Goal: Information Seeking & Learning: Find specific fact

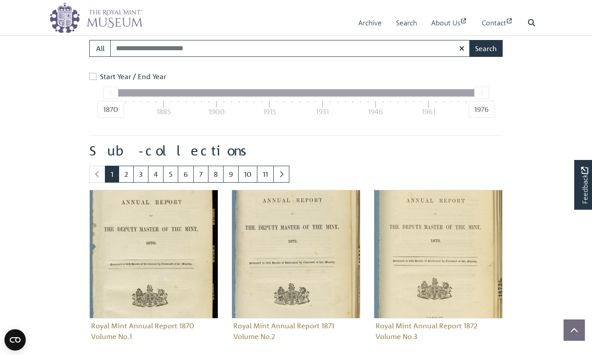
scroll to position [368, 0]
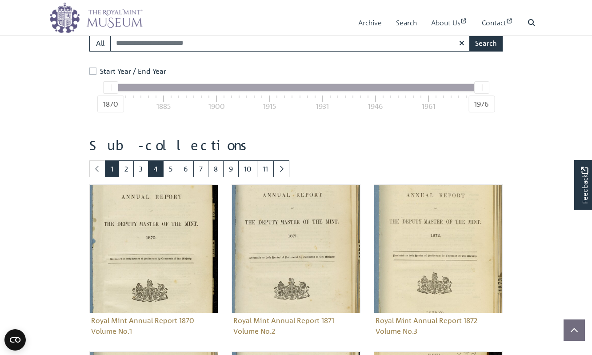
click at [152, 166] on link "4" at bounding box center [156, 169] width 16 height 17
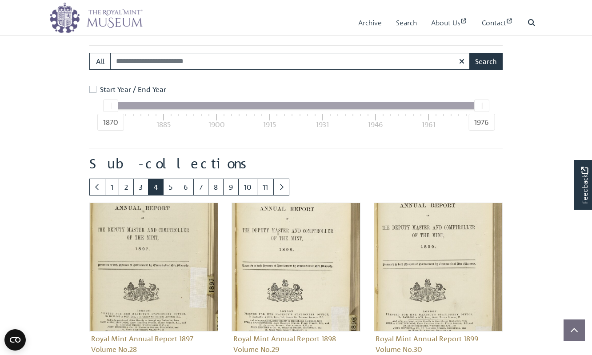
scroll to position [390, 0]
click at [171, 185] on link "5" at bounding box center [170, 186] width 15 height 17
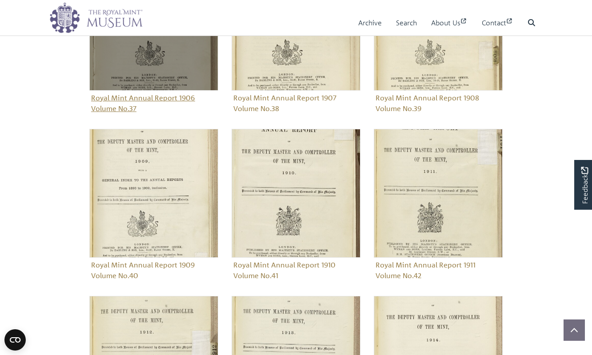
scroll to position [635, 0]
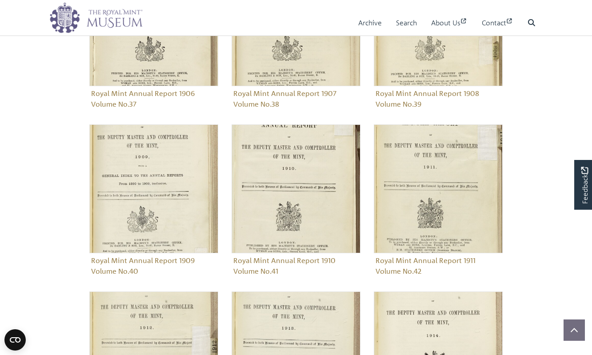
click at [60, 178] on body "Menu Archive Search About Us Contact" at bounding box center [296, 72] width 592 height 1415
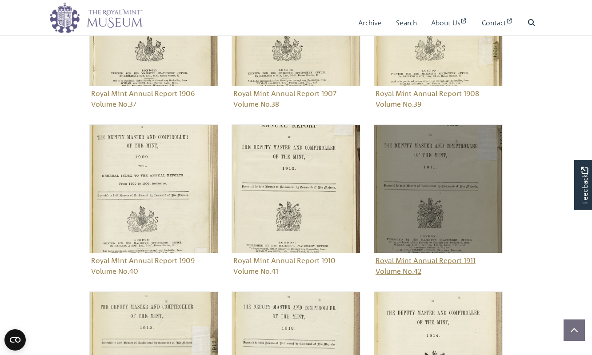
click at [441, 159] on img "Sub-collection" at bounding box center [438, 188] width 129 height 129
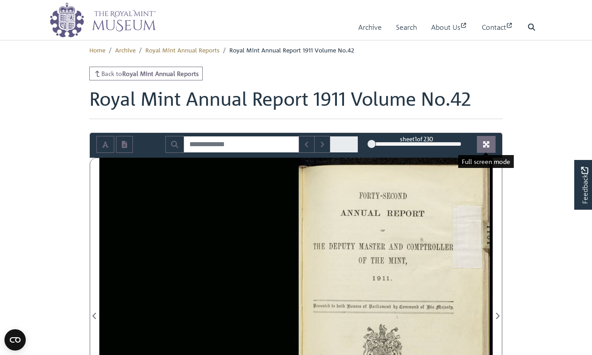
click at [486, 143] on icon "Full screen mode" at bounding box center [486, 144] width 7 height 7
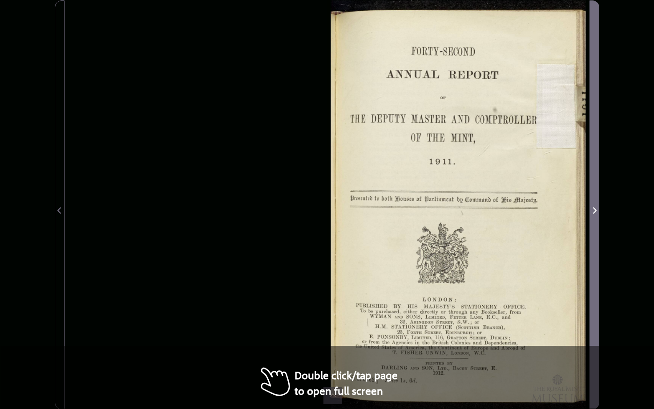
click at [592, 212] on span "Next Page" at bounding box center [594, 210] width 9 height 11
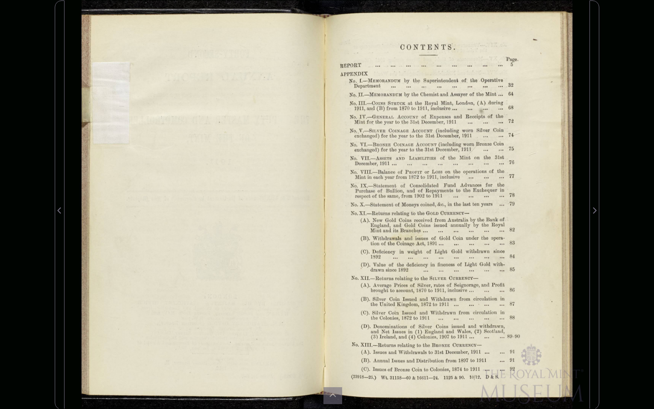
click at [555, 212] on div at bounding box center [458, 204] width 262 height 409
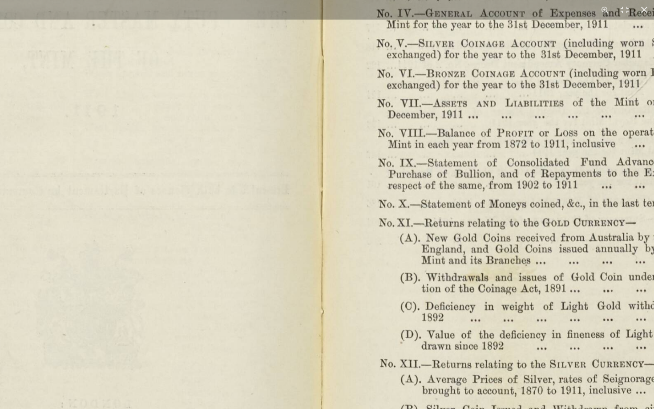
click at [555, 212] on img at bounding box center [326, 204] width 1139 height 888
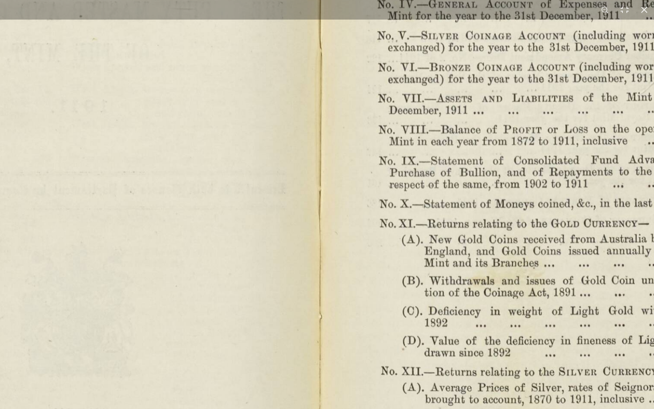
click at [555, 212] on img at bounding box center [325, 204] width 1194 height 931
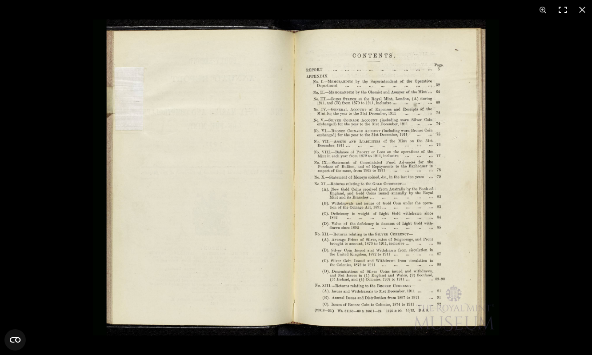
click at [563, 10] on button at bounding box center [563, 10] width 20 height 20
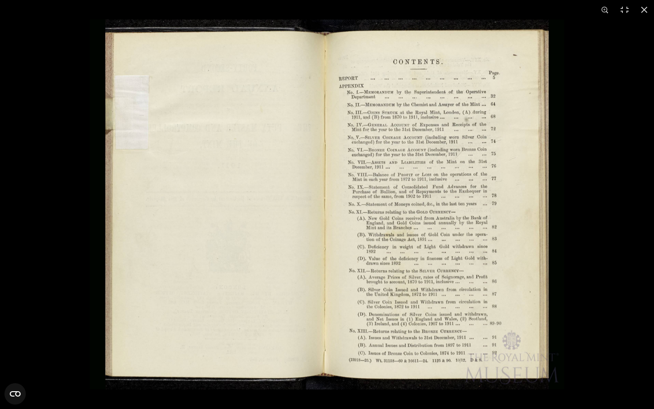
click at [538, 196] on img at bounding box center [327, 204] width 474 height 369
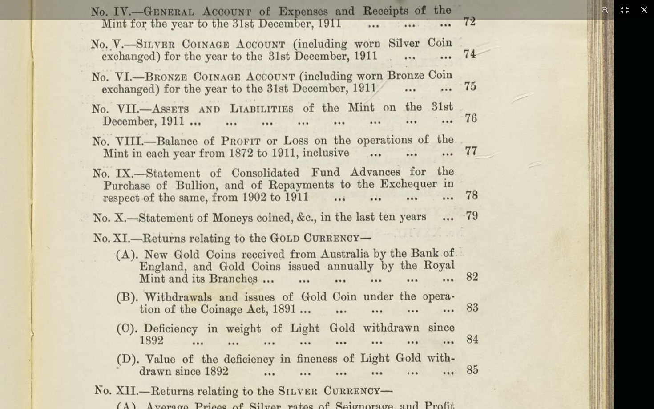
click at [555, 192] on img at bounding box center [37, 218] width 1232 height 960
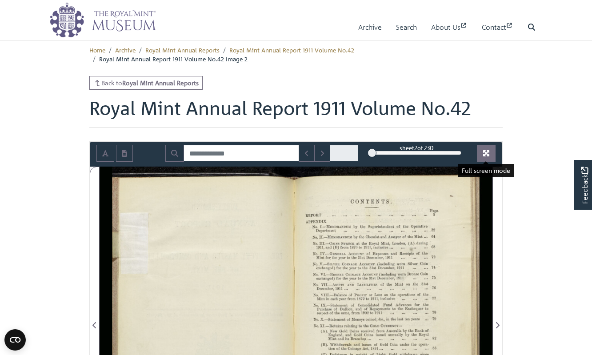
click at [485, 153] on icon "Full screen mode" at bounding box center [486, 153] width 7 height 7
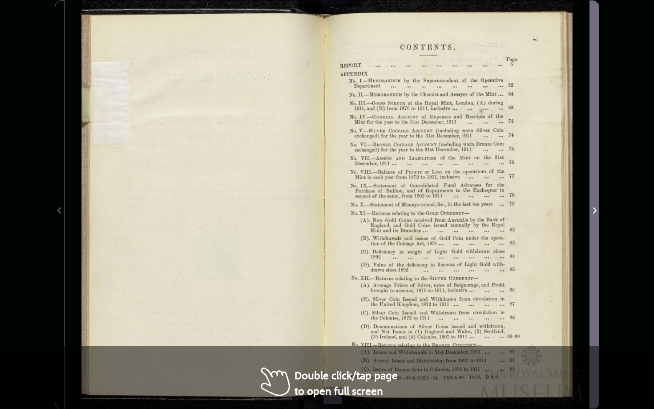
click at [592, 209] on icon "Next Page" at bounding box center [594, 210] width 4 height 7
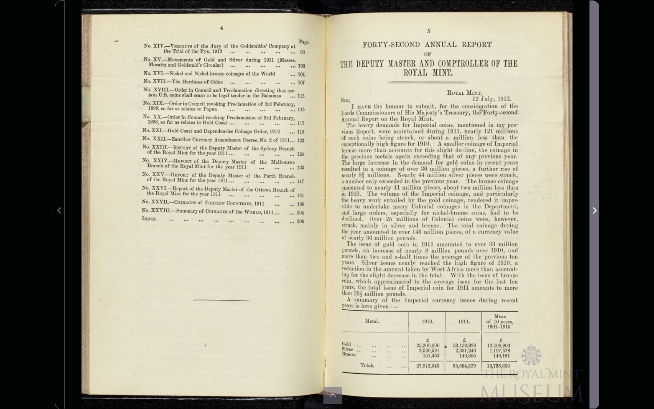
click at [592, 209] on icon "Next Page" at bounding box center [594, 210] width 4 height 7
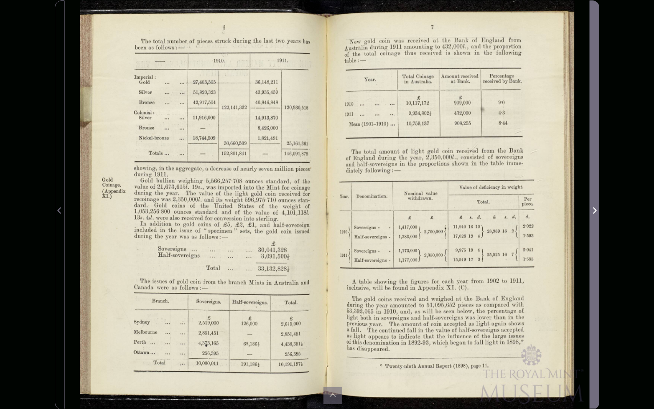
click at [592, 209] on icon "Next Page" at bounding box center [594, 210] width 4 height 7
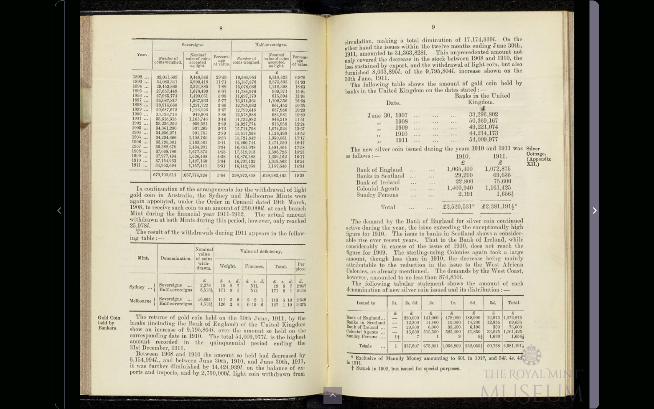
click at [592, 209] on icon "Next Page" at bounding box center [594, 210] width 4 height 7
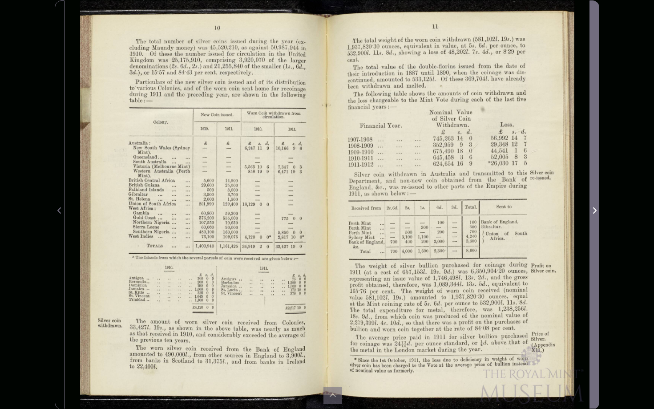
click at [592, 209] on icon "Next Page" at bounding box center [594, 210] width 4 height 7
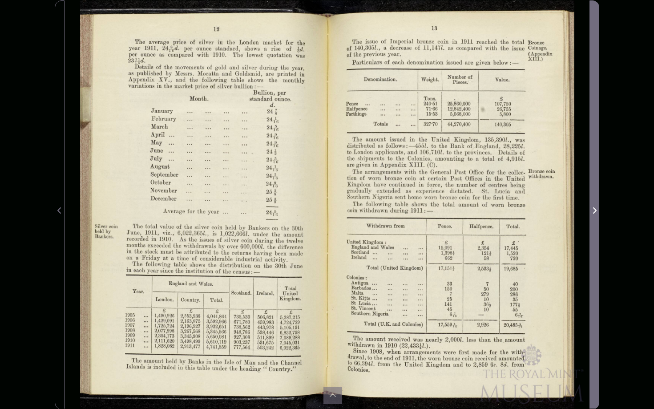
click at [592, 209] on icon "Next Page" at bounding box center [594, 210] width 4 height 7
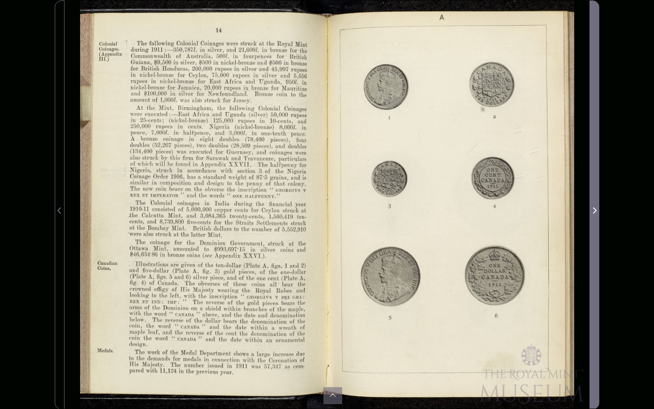
click at [592, 209] on icon "Next Page" at bounding box center [594, 210] width 4 height 7
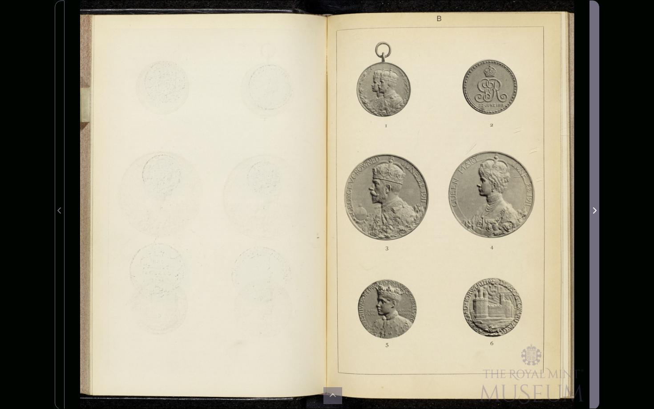
click at [592, 209] on icon "Next Page" at bounding box center [594, 210] width 4 height 7
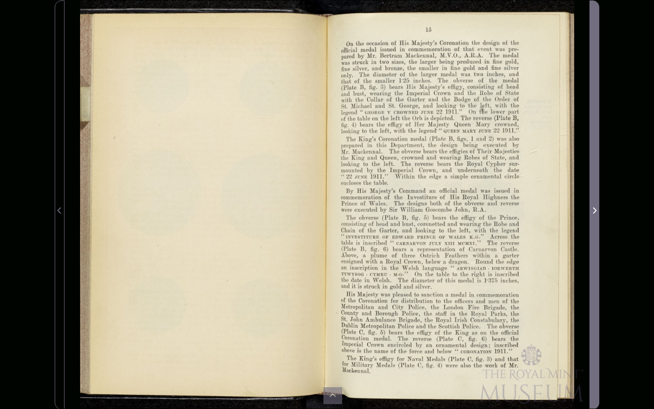
click at [592, 209] on icon "Next Page" at bounding box center [594, 210] width 4 height 7
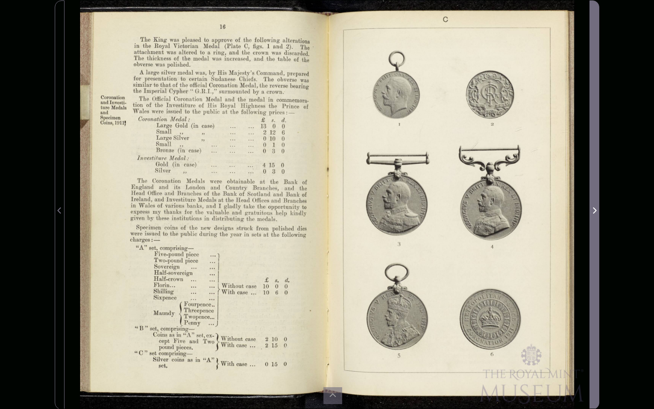
click at [592, 209] on icon "Next Page" at bounding box center [594, 210] width 4 height 7
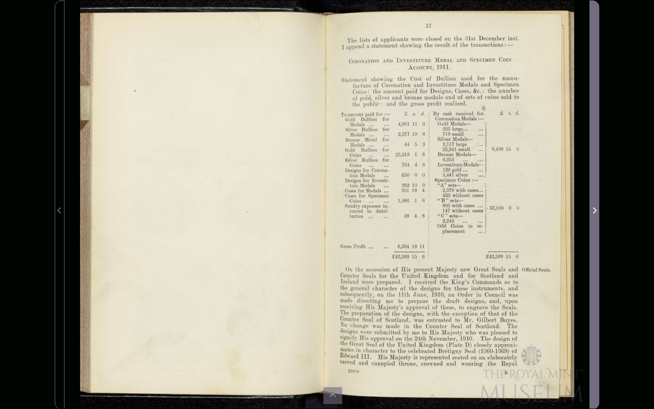
click at [592, 209] on icon "Next Page" at bounding box center [594, 210] width 4 height 7
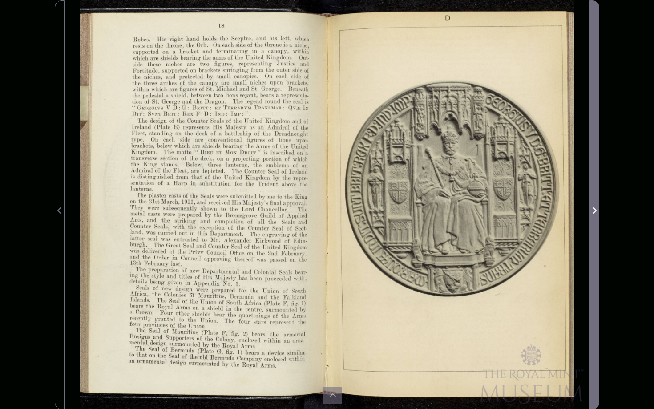
click at [592, 209] on icon "Next Page" at bounding box center [594, 210] width 4 height 7
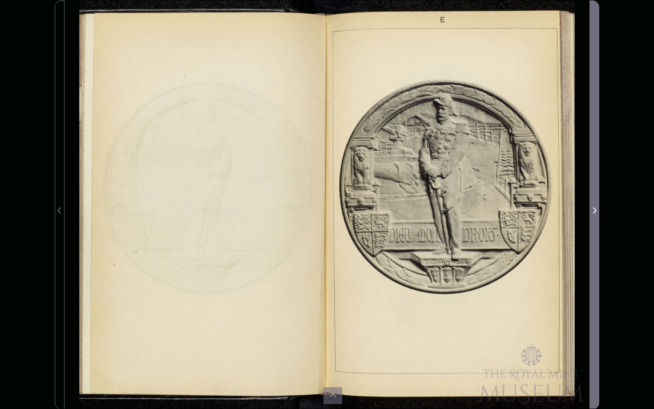
click at [592, 209] on icon "Next Page" at bounding box center [594, 210] width 4 height 7
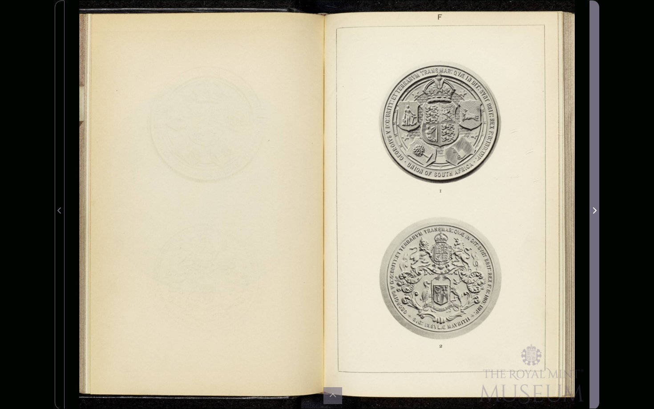
click at [592, 209] on icon "Next Page" at bounding box center [594, 210] width 4 height 7
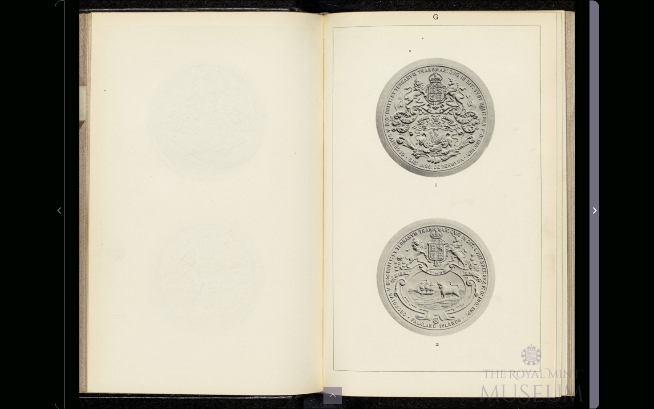
click at [592, 209] on icon "Next Page" at bounding box center [594, 210] width 4 height 7
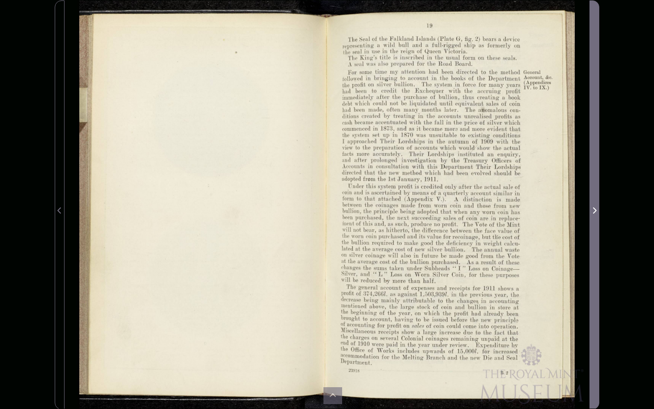
click at [592, 209] on icon "Next Page" at bounding box center [594, 210] width 4 height 7
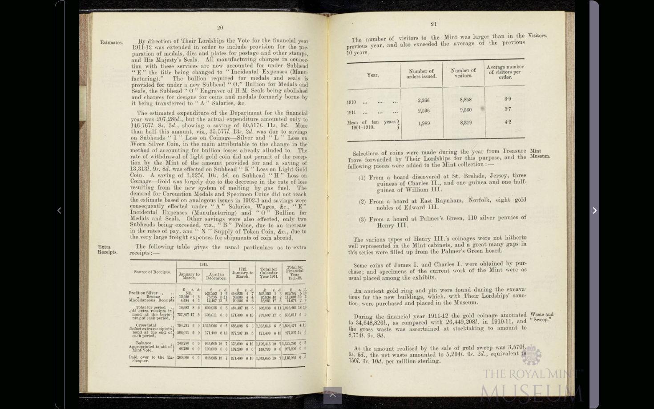
click at [592, 209] on icon "Next Page" at bounding box center [594, 210] width 4 height 7
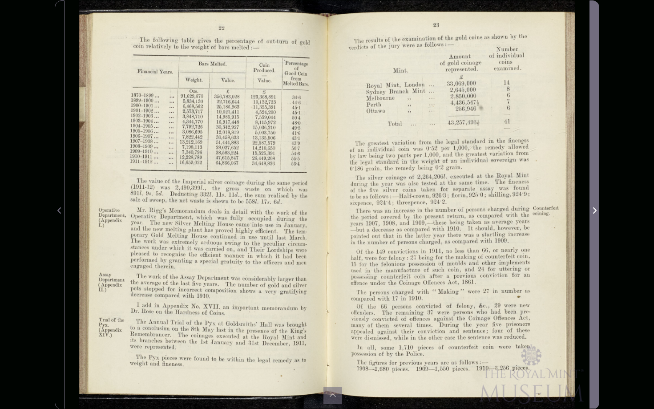
click at [592, 209] on icon "Next Page" at bounding box center [594, 210] width 4 height 7
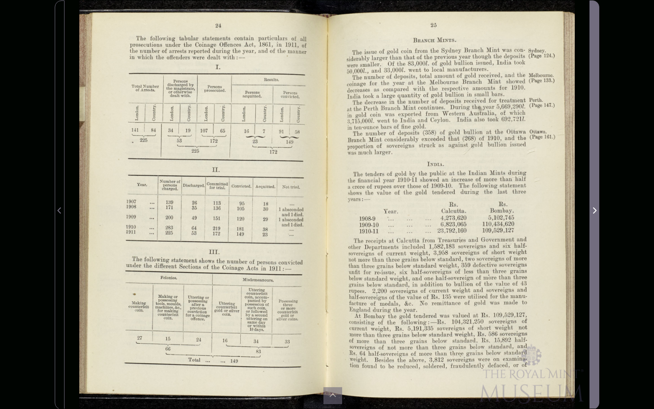
click at [592, 209] on icon "Next Page" at bounding box center [594, 210] width 4 height 7
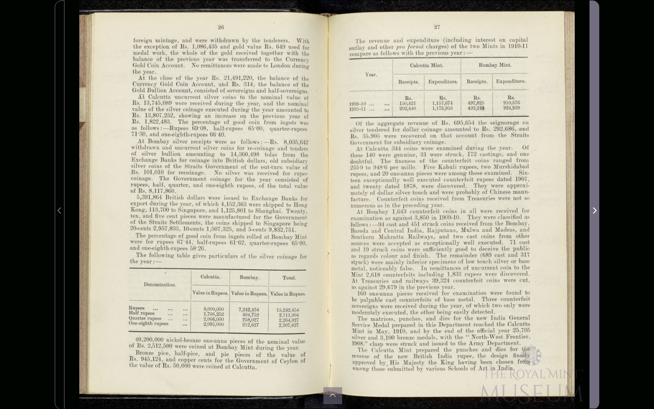
click at [592, 209] on icon "Next Page" at bounding box center [594, 210] width 4 height 7
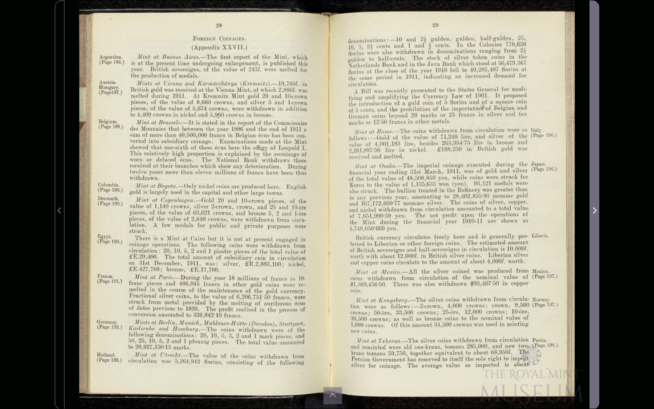
click at [592, 209] on icon "Next Page" at bounding box center [594, 210] width 4 height 7
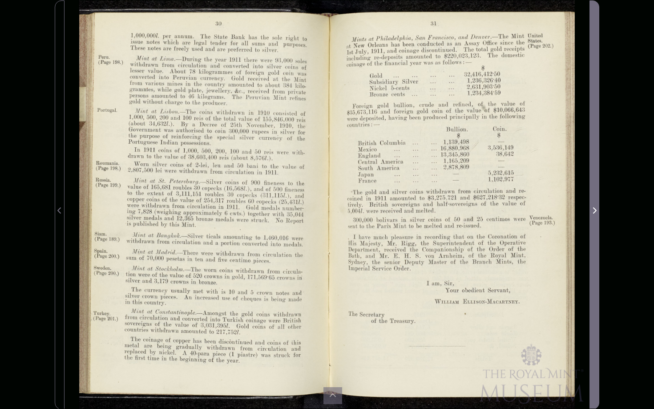
click at [592, 209] on icon "Next Page" at bounding box center [594, 210] width 4 height 7
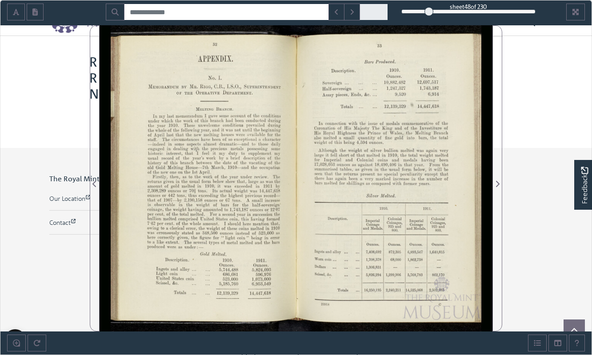
scroll to position [85, 0]
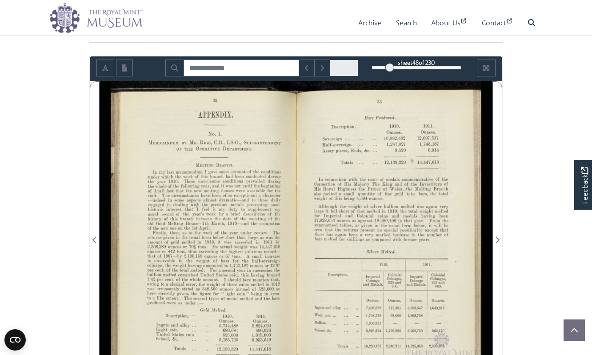
click at [209, 66] on input "Search for" at bounding box center [242, 68] width 116 height 17
type input "**********"
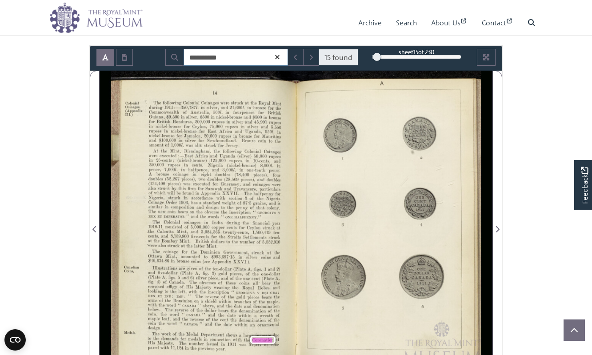
scroll to position [86, 0]
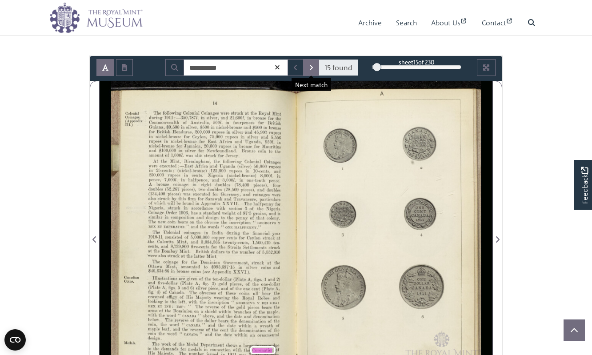
click at [310, 70] on icon "Next Match" at bounding box center [311, 67] width 4 height 7
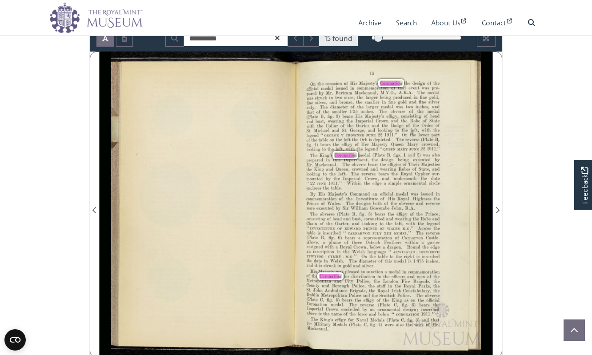
scroll to position [114, 0]
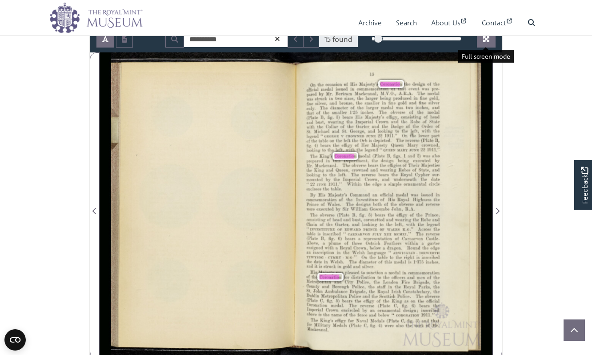
click at [486, 43] on button "Full screen mode" at bounding box center [486, 39] width 19 height 17
click at [313, 42] on button "Next Match" at bounding box center [311, 39] width 16 height 17
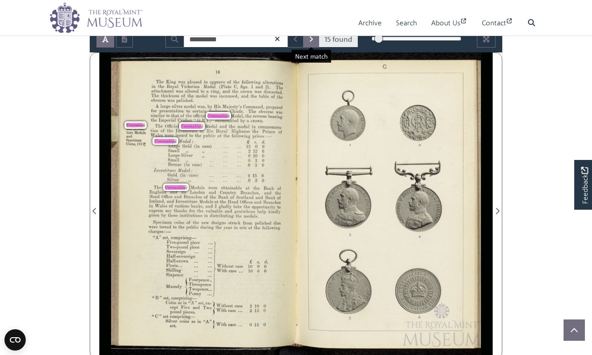
click at [313, 42] on button "Next Match" at bounding box center [311, 39] width 16 height 17
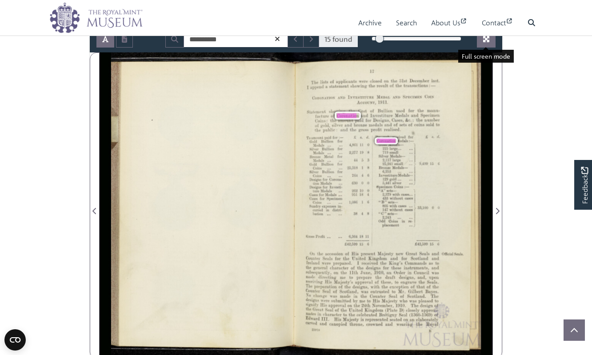
click at [483, 41] on icon "Full screen mode" at bounding box center [486, 39] width 7 height 7
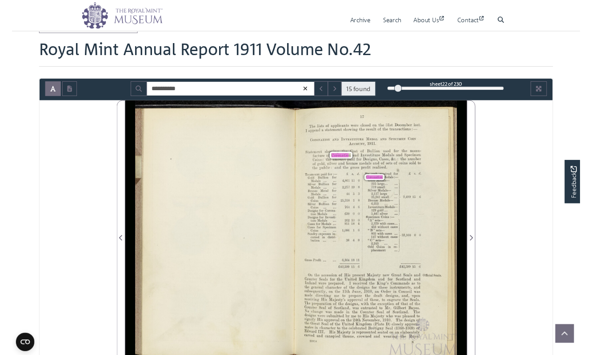
scroll to position [114, 0]
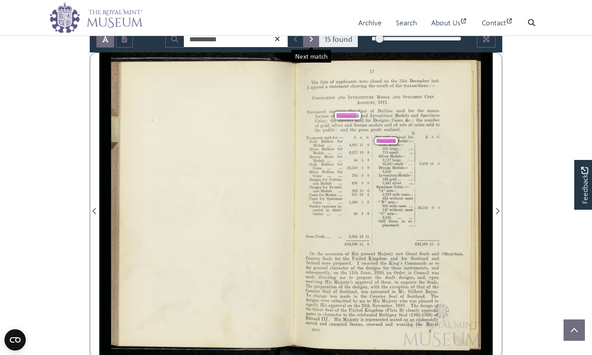
click at [311, 43] on button "Next Match" at bounding box center [311, 39] width 16 height 17
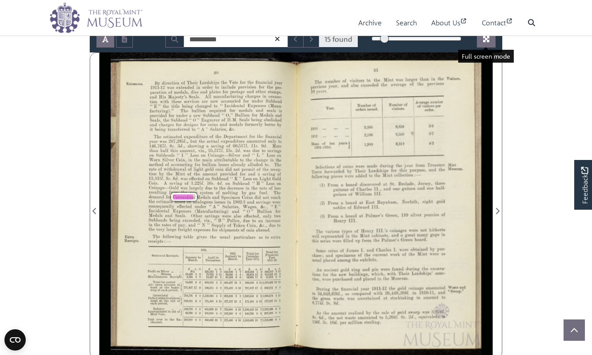
click at [487, 36] on icon "Full screen mode" at bounding box center [486, 39] width 6 height 6
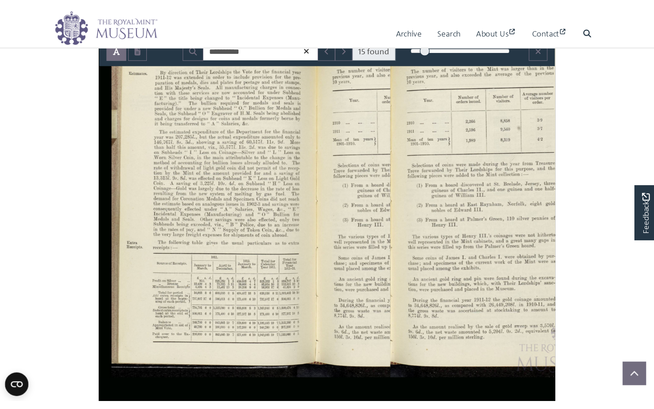
scroll to position [43, 0]
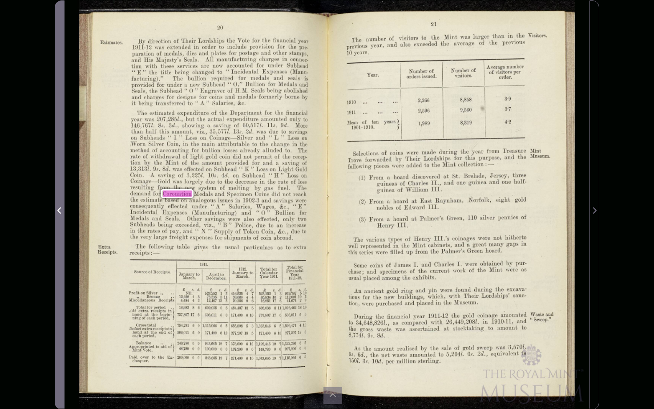
click at [57, 209] on span "Previous Page" at bounding box center [59, 210] width 9 height 11
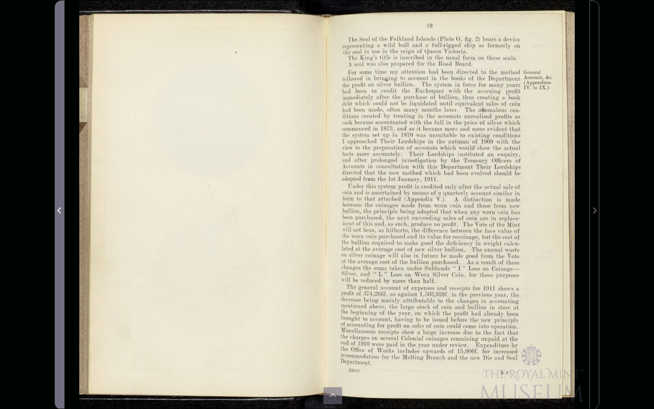
click at [58, 209] on icon "Previous Page" at bounding box center [59, 210] width 4 height 7
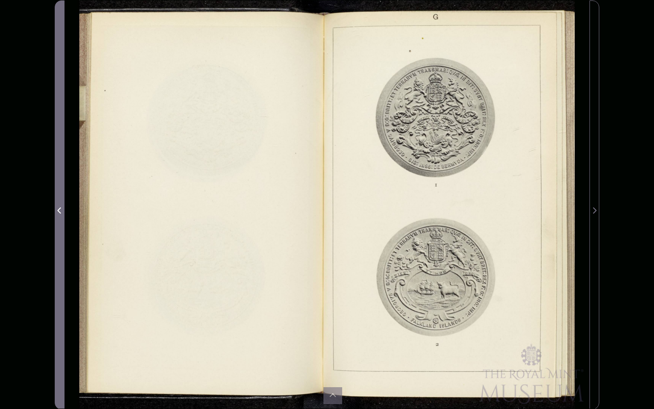
click at [58, 211] on icon "Previous Page" at bounding box center [59, 210] width 4 height 6
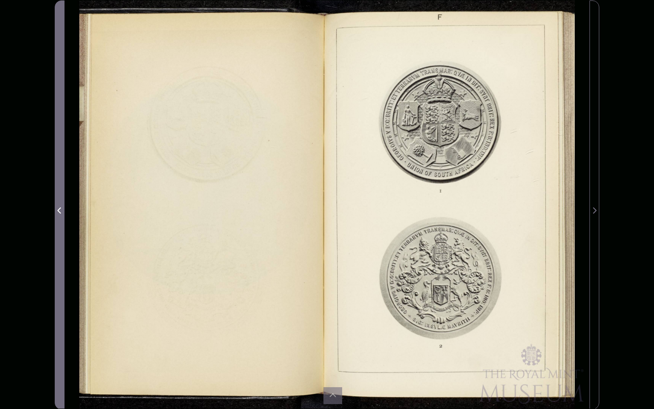
click at [58, 211] on icon "Previous Page" at bounding box center [59, 210] width 4 height 6
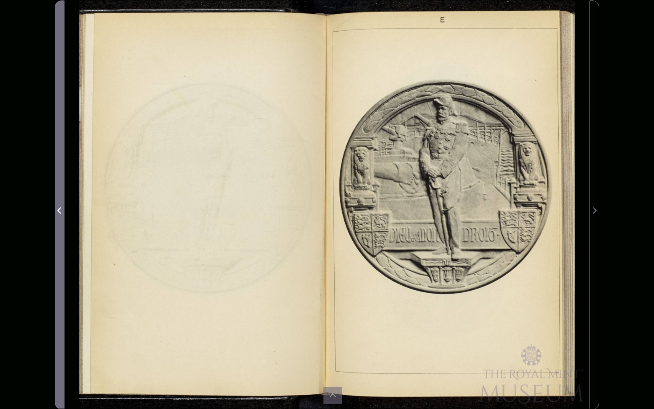
click at [58, 211] on icon "Previous Page" at bounding box center [59, 210] width 4 height 6
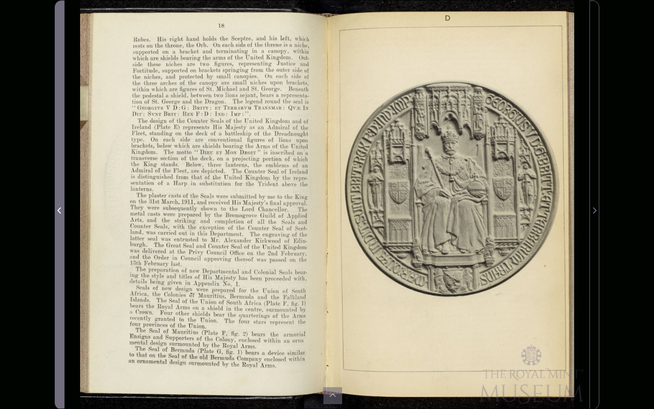
click at [58, 211] on icon "Previous Page" at bounding box center [59, 210] width 4 height 6
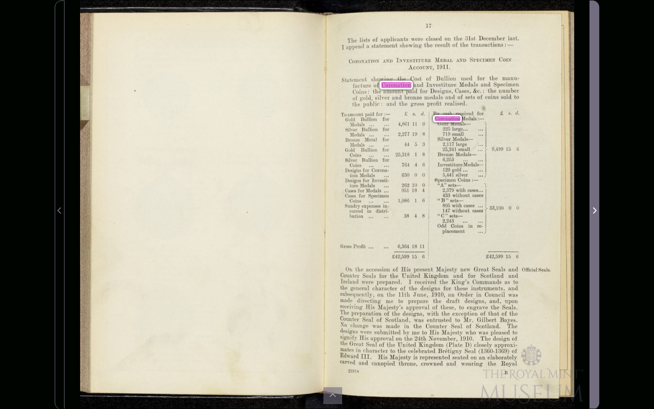
click at [592, 208] on icon "Next Page" at bounding box center [595, 210] width 4 height 6
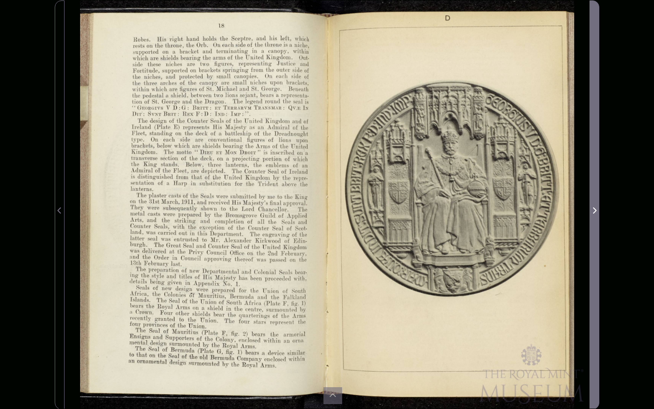
click at [592, 208] on icon "Next Page" at bounding box center [595, 210] width 4 height 6
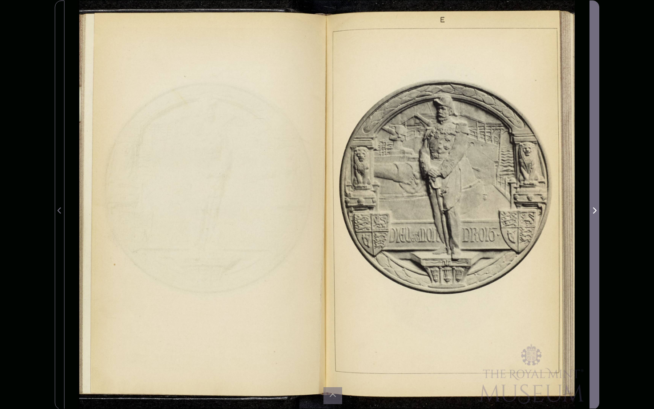
click at [592, 208] on icon "Next Page" at bounding box center [595, 210] width 4 height 6
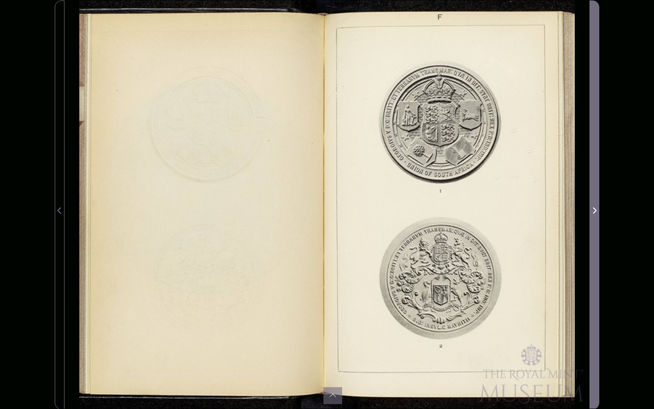
click at [592, 208] on icon "Next Page" at bounding box center [595, 210] width 4 height 6
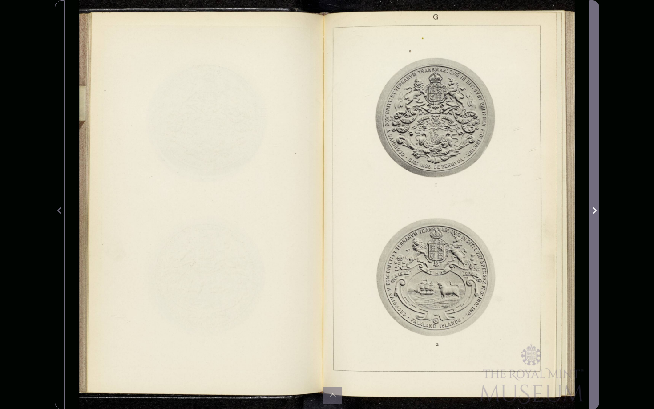
click at [592, 208] on icon "Next Page" at bounding box center [595, 210] width 4 height 6
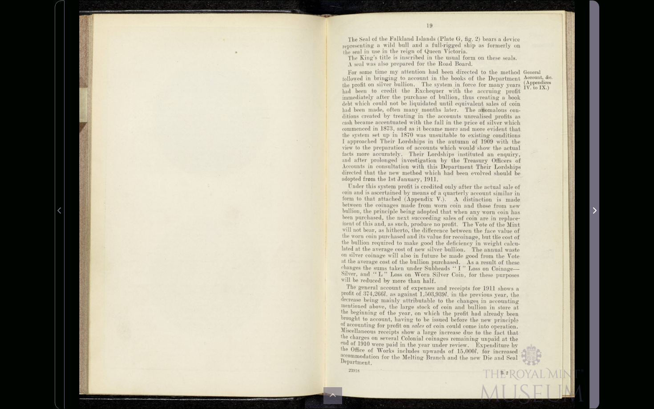
click at [592, 208] on icon "Next Page" at bounding box center [595, 210] width 4 height 6
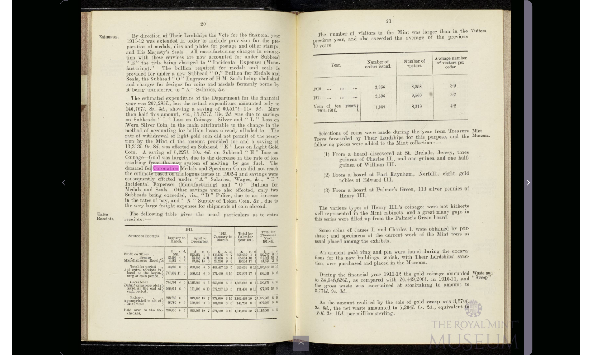
scroll to position [114, 0]
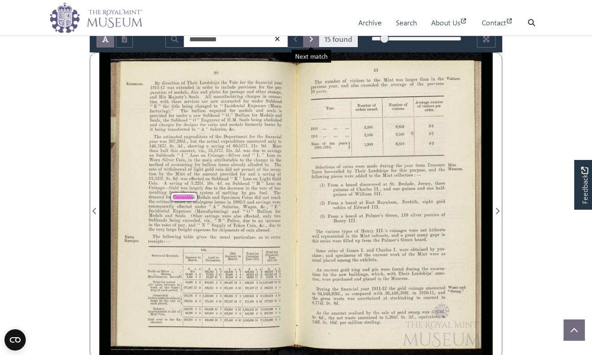
click at [313, 42] on icon "Next Match" at bounding box center [311, 39] width 4 height 7
click at [312, 39] on icon "Next Match" at bounding box center [311, 39] width 4 height 7
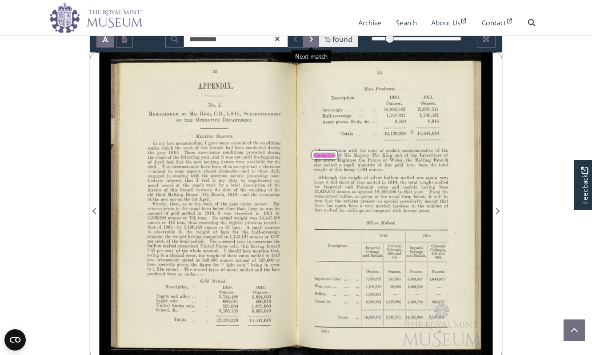
click at [310, 38] on icon "Next Match" at bounding box center [311, 39] width 4 height 7
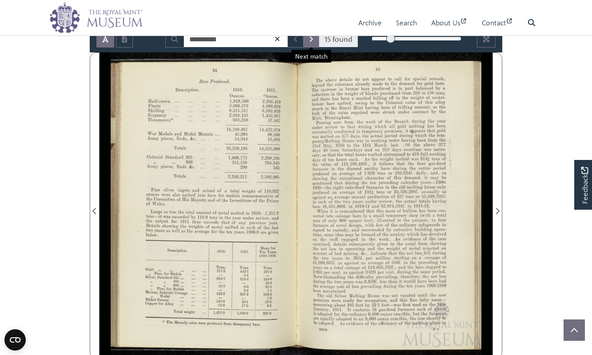
click at [310, 38] on icon "Next Match" at bounding box center [311, 39] width 4 height 7
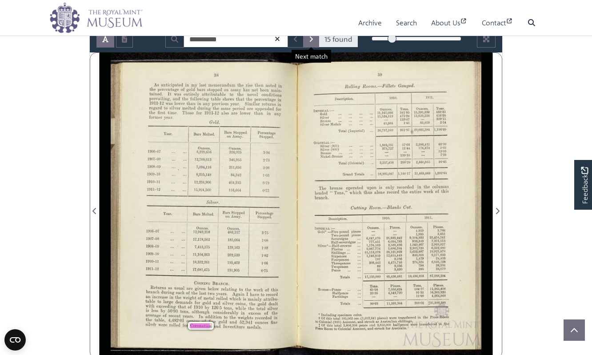
click at [310, 38] on icon "Next Match" at bounding box center [311, 39] width 4 height 7
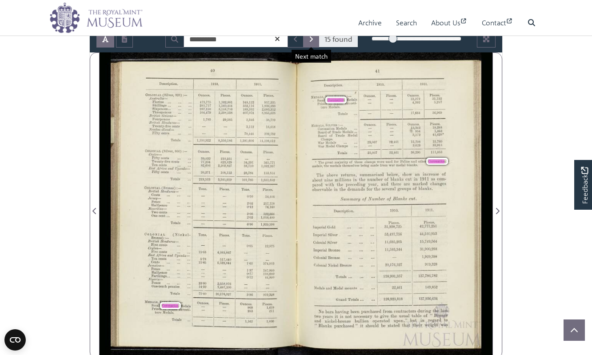
click at [310, 38] on icon "Next Match" at bounding box center [311, 39] width 4 height 7
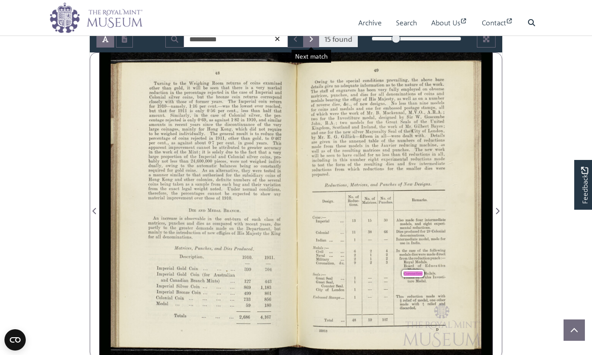
click at [310, 38] on icon "Next Match" at bounding box center [311, 39] width 4 height 7
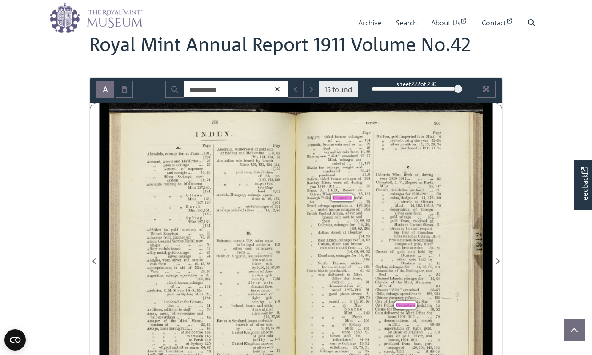
scroll to position [61, 0]
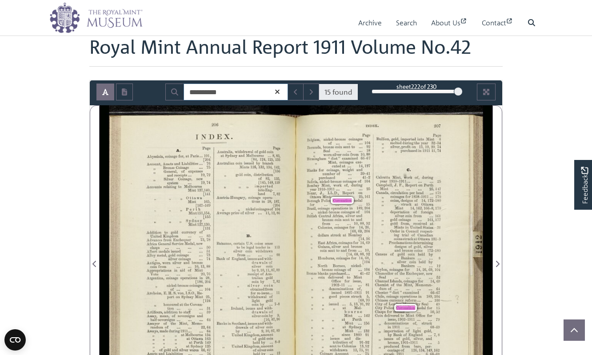
click at [213, 91] on input "**********" at bounding box center [236, 92] width 104 height 17
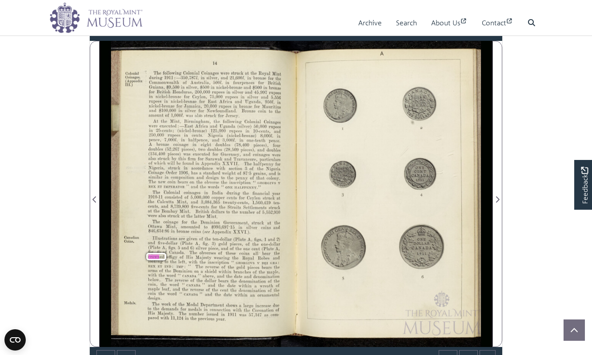
scroll to position [103, 0]
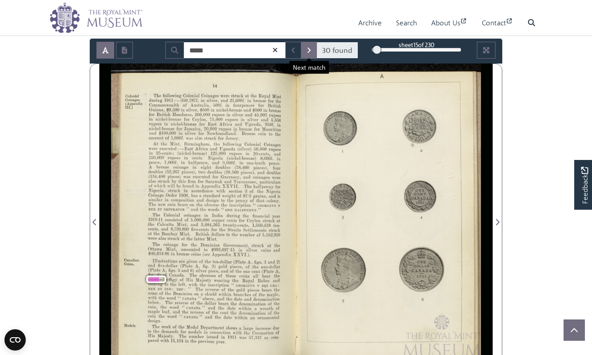
click at [307, 48] on icon "Next Match" at bounding box center [309, 50] width 4 height 7
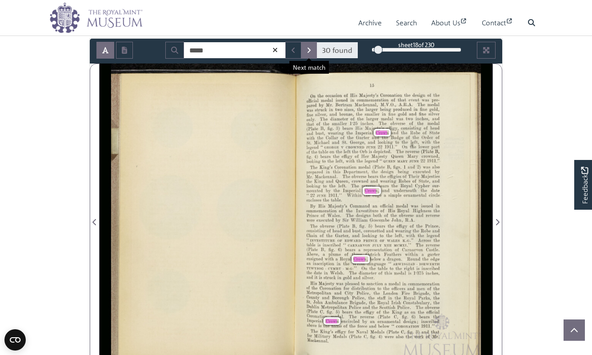
click at [307, 48] on icon "Next Match" at bounding box center [309, 50] width 4 height 7
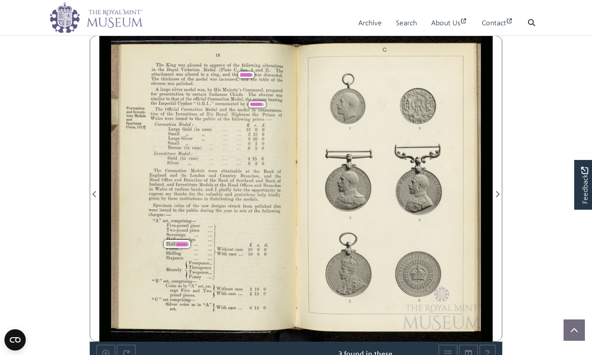
scroll to position [143, 0]
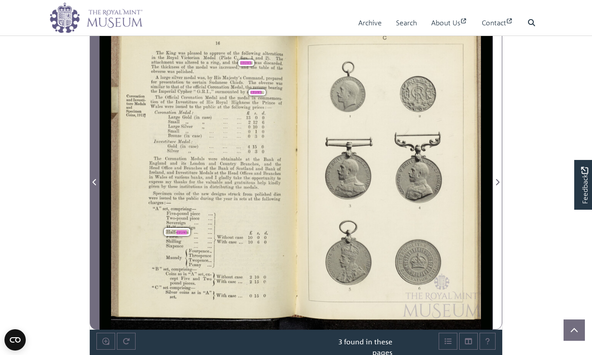
click at [94, 182] on icon "Previous Page" at bounding box center [94, 182] width 4 height 7
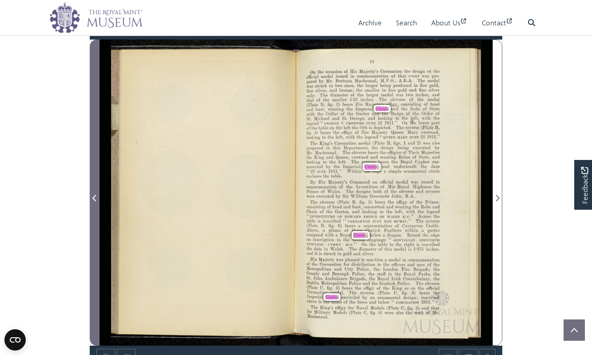
scroll to position [127, 0]
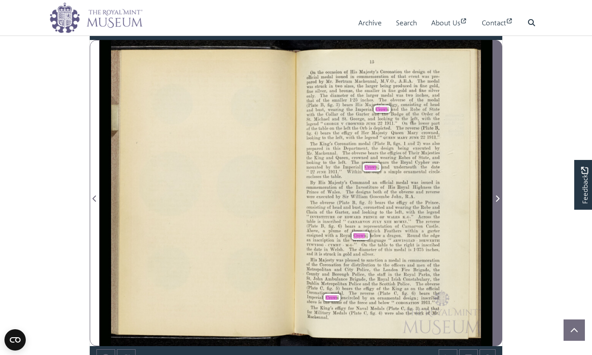
click at [495, 196] on span "Next Page" at bounding box center [497, 198] width 9 height 11
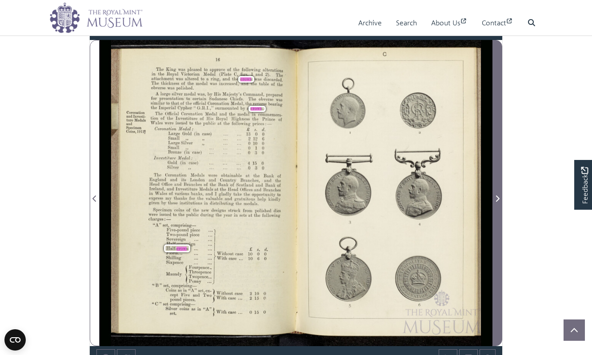
click at [495, 197] on icon "Next Page" at bounding box center [497, 198] width 4 height 7
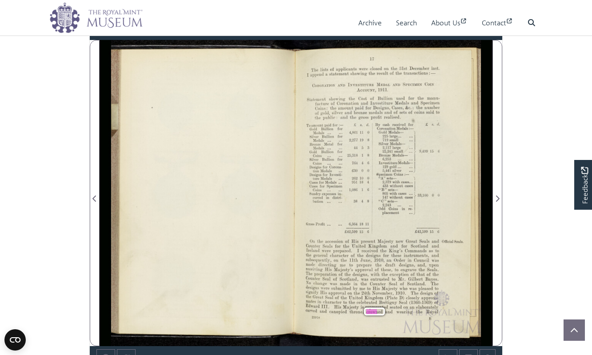
scroll to position [107, 0]
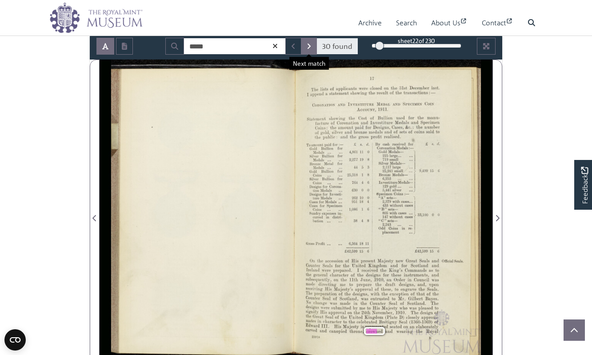
click at [307, 46] on icon "Next Match" at bounding box center [309, 46] width 4 height 7
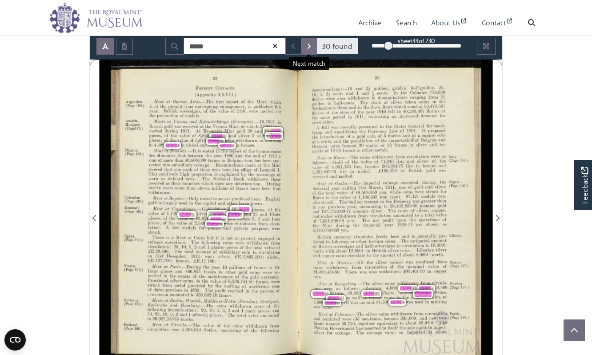
click at [307, 46] on icon "Next Match" at bounding box center [309, 46] width 4 height 7
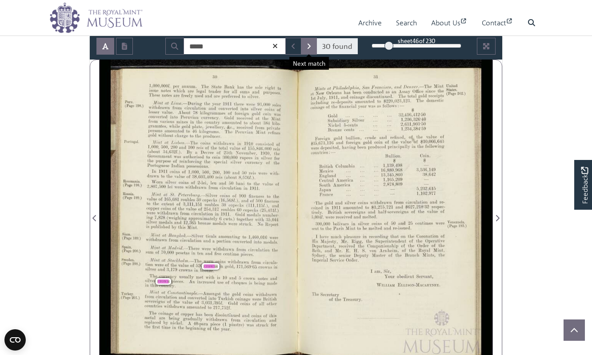
click at [307, 46] on icon "Next Match" at bounding box center [309, 46] width 4 height 7
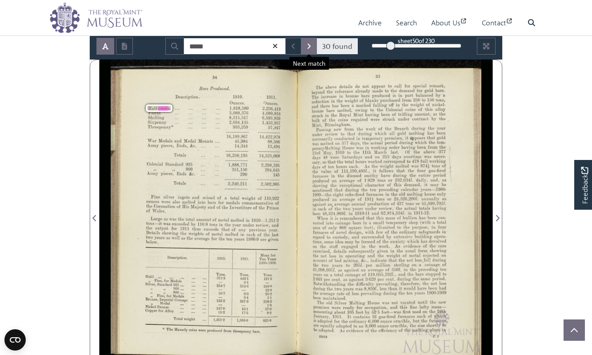
click at [307, 46] on icon "Next Match" at bounding box center [309, 46] width 4 height 7
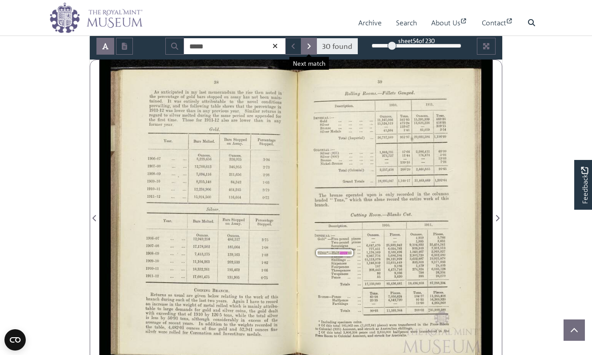
click at [307, 46] on icon "Next Match" at bounding box center [309, 46] width 4 height 7
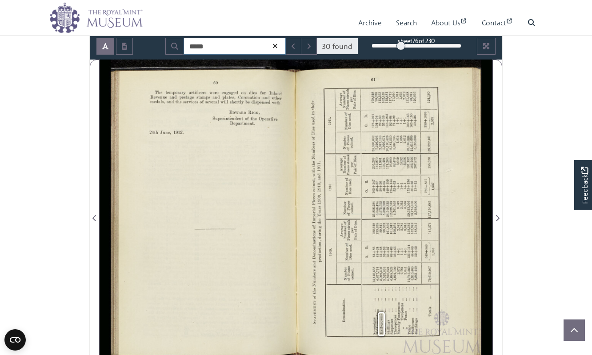
click at [225, 43] on input "*****" at bounding box center [235, 46] width 102 height 17
type input "**********"
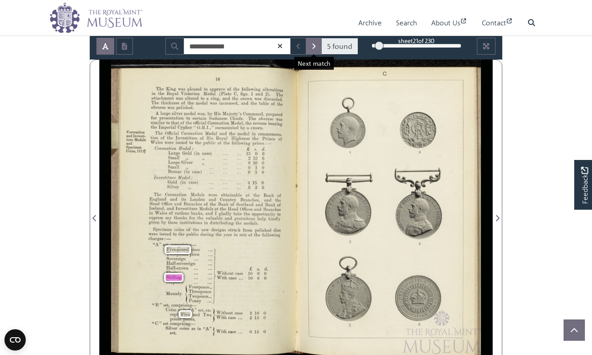
click at [312, 44] on icon "Next Match" at bounding box center [314, 46] width 4 height 7
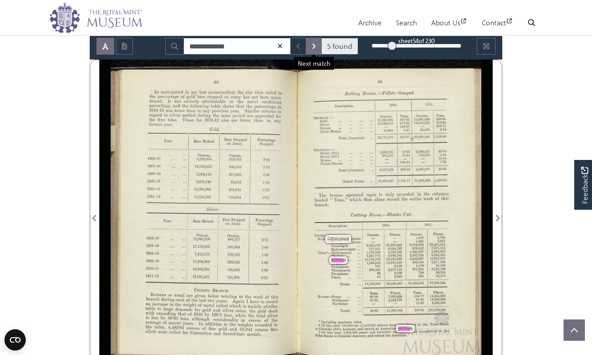
click at [312, 44] on icon "Next Match" at bounding box center [314, 46] width 4 height 7
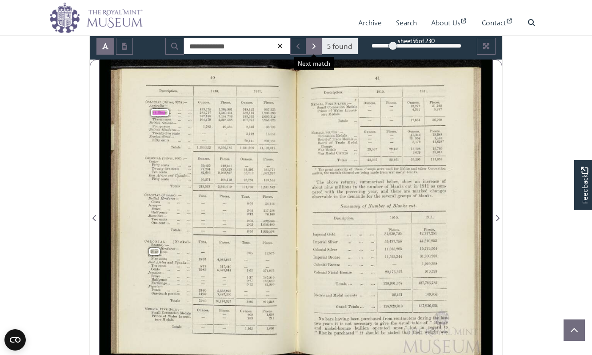
click at [312, 44] on icon "Next Match" at bounding box center [314, 46] width 4 height 7
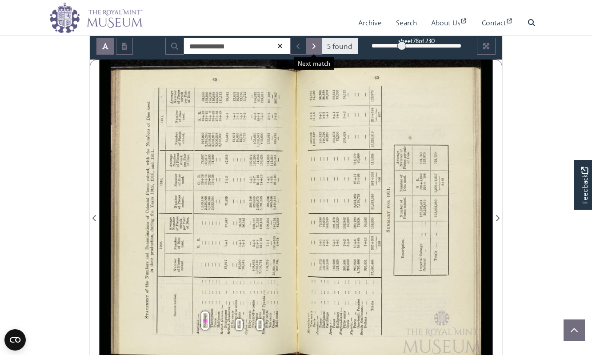
click at [312, 44] on icon "Next Match" at bounding box center [314, 46] width 4 height 7
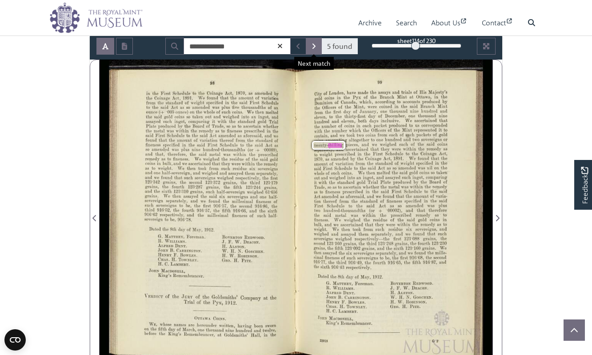
click at [312, 44] on icon "Next Match" at bounding box center [314, 46] width 4 height 7
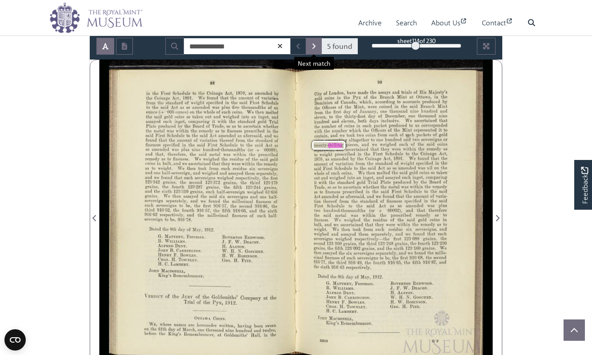
click at [312, 44] on icon "Next Match" at bounding box center [314, 46] width 4 height 7
click at [315, 44] on icon "Next Match" at bounding box center [314, 46] width 4 height 7
